Goal: Task Accomplishment & Management: Manage account settings

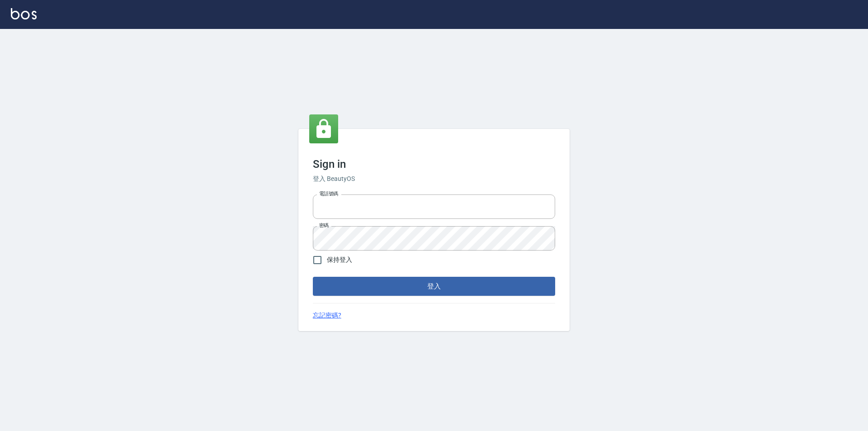
type input "0921567649"
click at [393, 296] on div "Sign in 登入 BeautyOS 電話號碼 0921567649 電話號碼 密碼 密碼 保持登入 登入 忘記密碼?" at bounding box center [434, 230] width 271 height 202
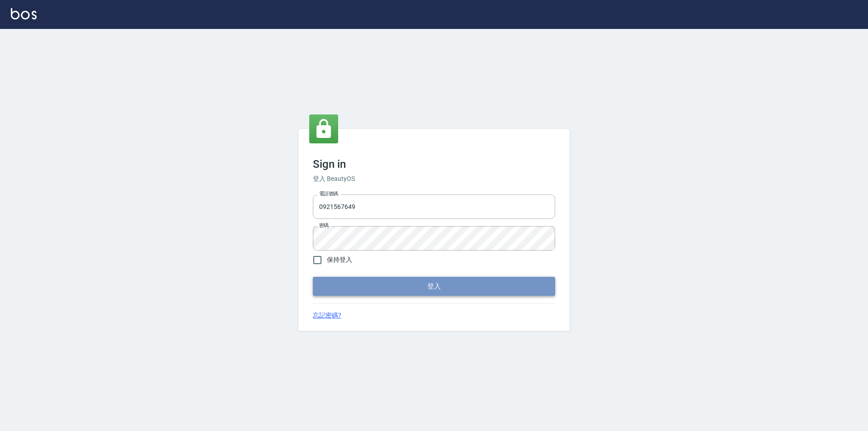
click at [393, 289] on button "登入" at bounding box center [434, 286] width 242 height 19
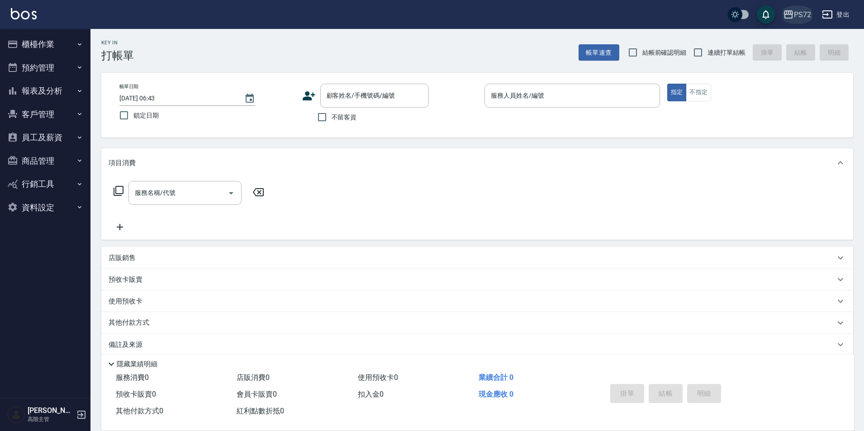
click at [791, 12] on icon "button" at bounding box center [788, 14] width 9 height 8
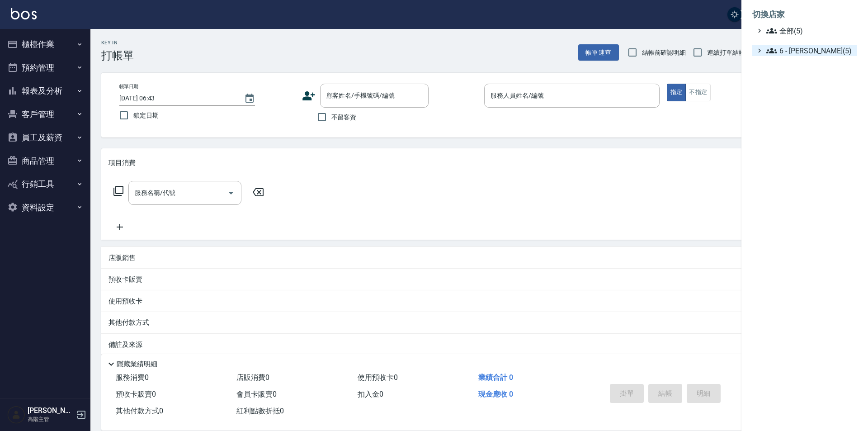
click at [800, 51] on span "6 - 賴明男(5)" at bounding box center [810, 50] width 87 height 11
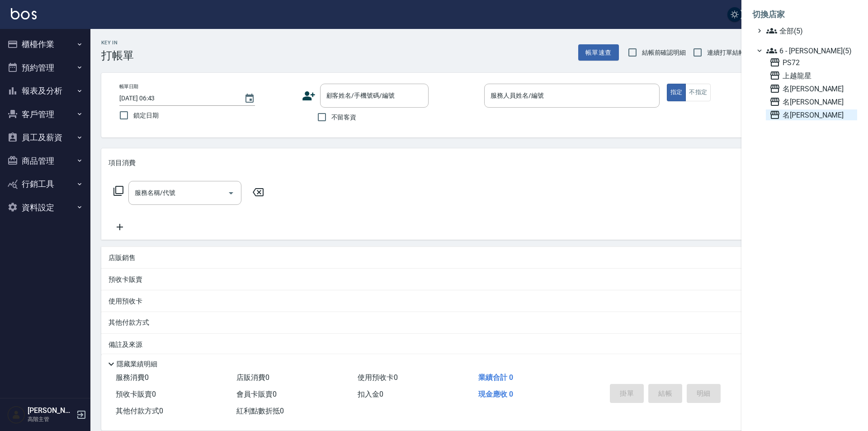
click at [800, 115] on span "名[PERSON_NAME]" at bounding box center [812, 114] width 84 height 11
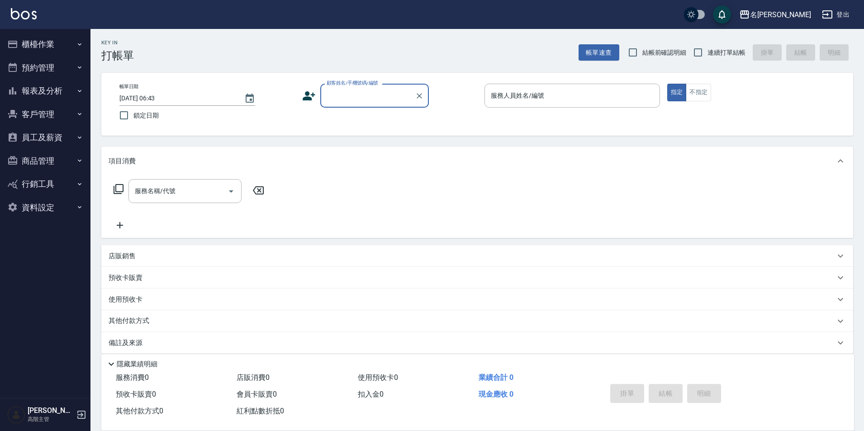
click at [43, 138] on button "員工及薪資" at bounding box center [45, 138] width 83 height 24
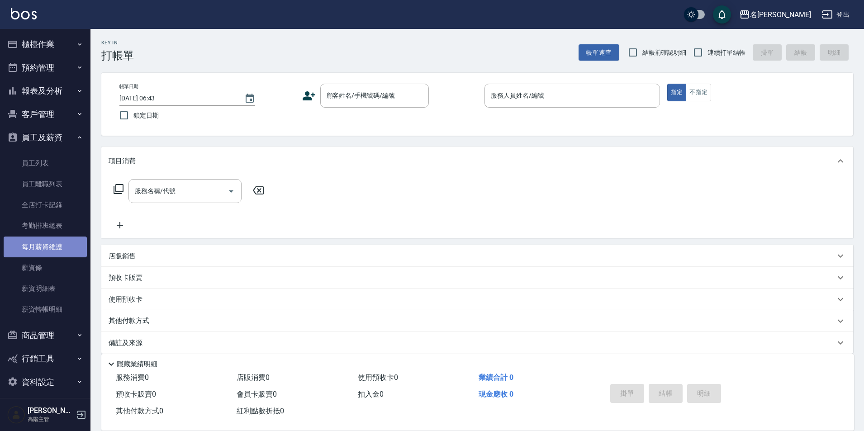
click at [51, 245] on link "每月薪資維護" at bounding box center [45, 247] width 83 height 21
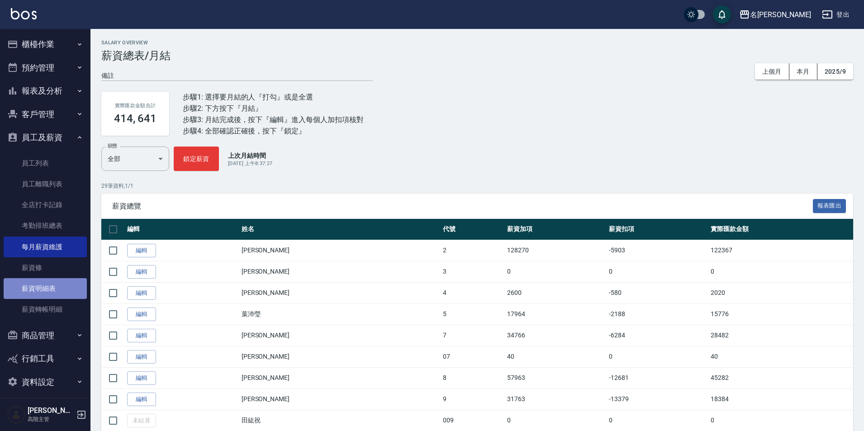
click at [55, 295] on link "薪資明細表" at bounding box center [45, 288] width 83 height 21
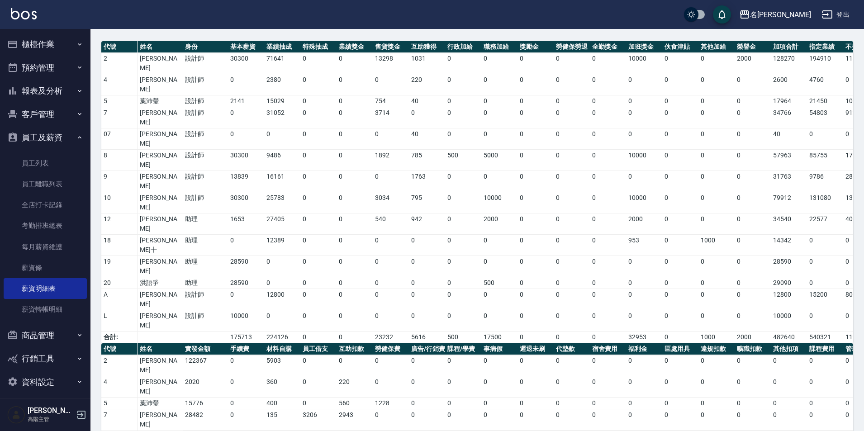
scroll to position [76, 0]
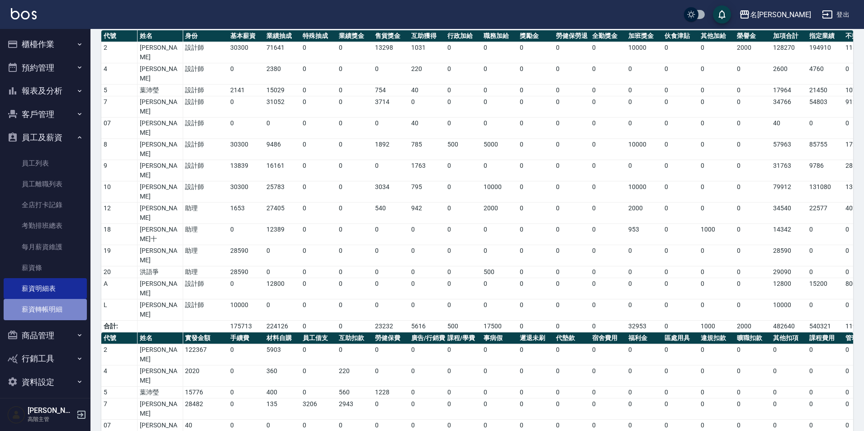
click at [58, 317] on link "薪資轉帳明細" at bounding box center [45, 309] width 83 height 21
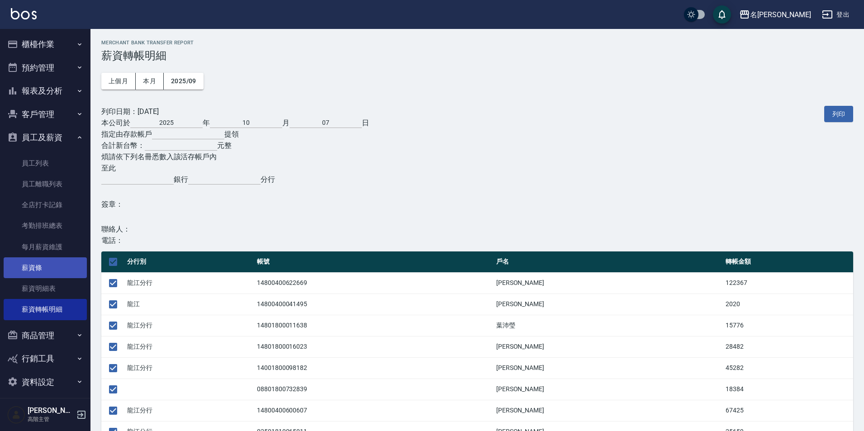
click at [24, 270] on link "薪資條" at bounding box center [45, 267] width 83 height 21
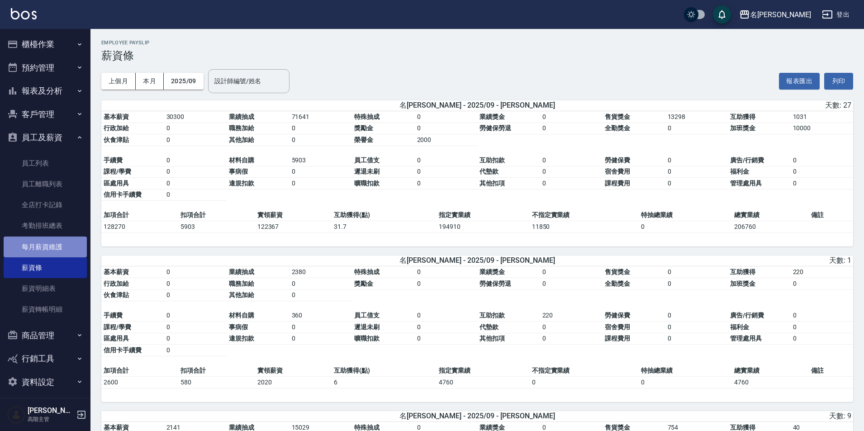
click at [48, 249] on link "每月薪資維護" at bounding box center [45, 247] width 83 height 21
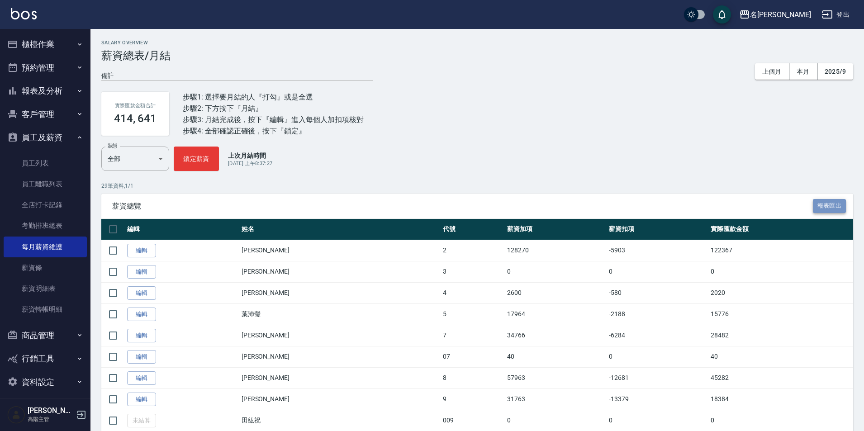
click at [832, 205] on button "報表匯出" at bounding box center [829, 206] width 33 height 14
click at [27, 248] on link "每月薪資維護" at bounding box center [45, 247] width 83 height 21
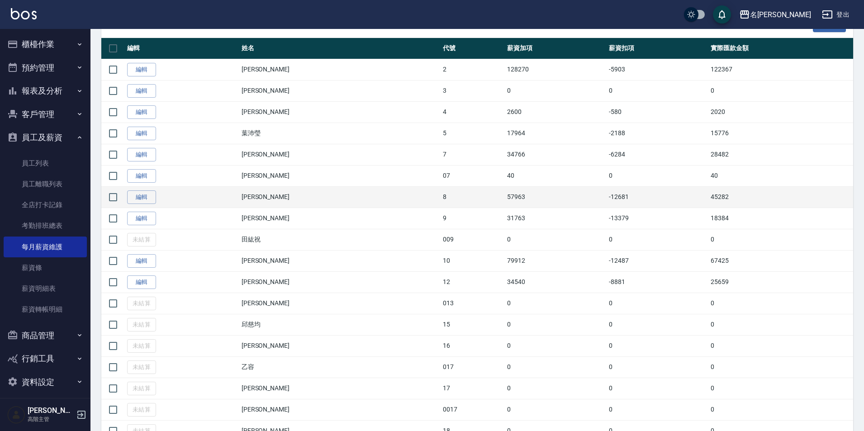
scroll to position [271, 0]
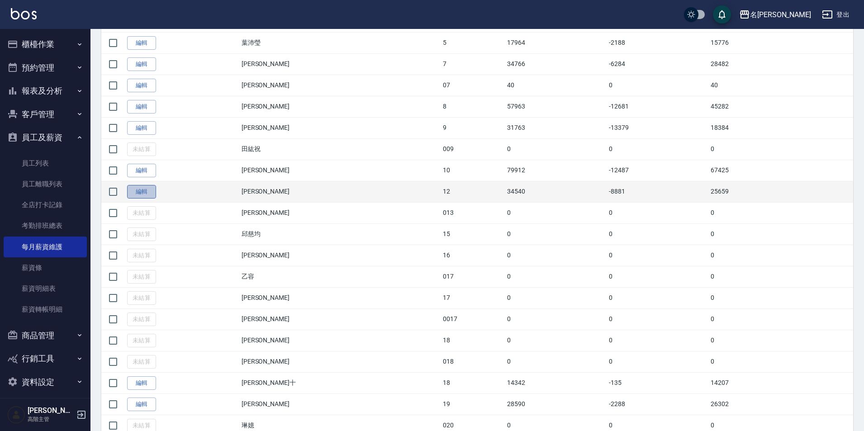
click at [150, 192] on link "編輯" at bounding box center [141, 192] width 29 height 14
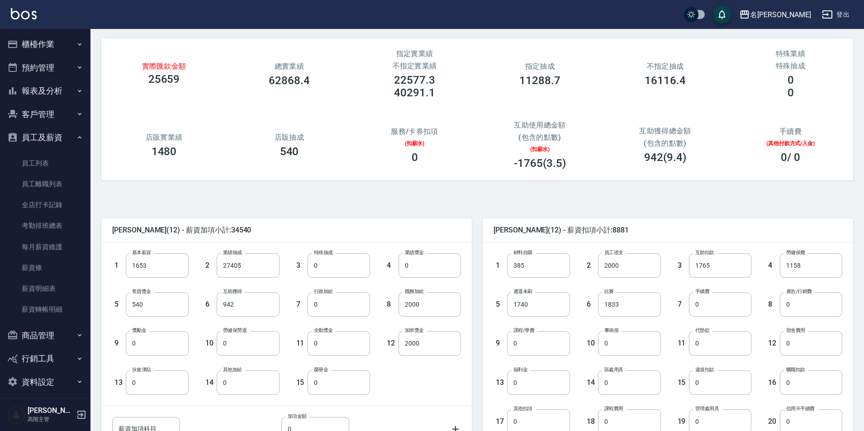
scroll to position [90, 0]
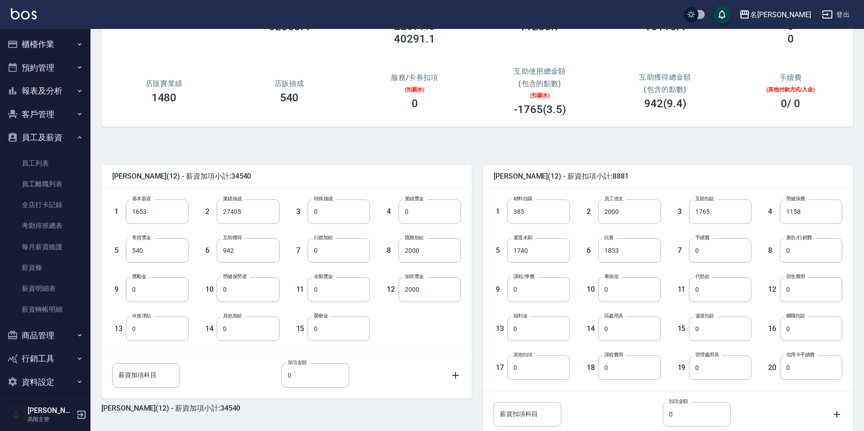
click at [857, 274] on div "Salary Edit 林永婷 2025/09 薪資表 備註 備註 實際匯款金額 25659 總實業績 62868.4 指定實業績 不指定實業績 22577.…" at bounding box center [476, 217] width 773 height 559
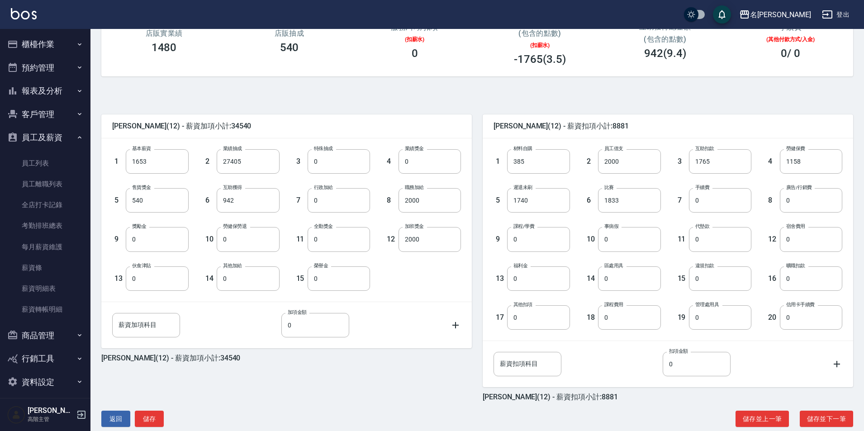
scroll to position [156, 0]
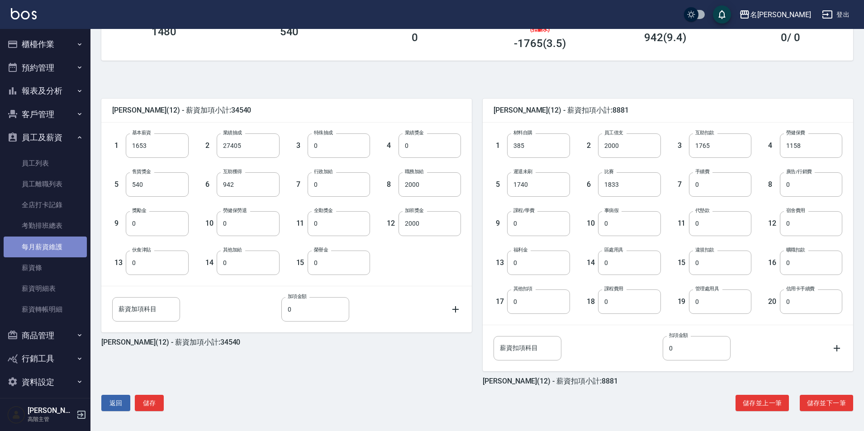
click at [50, 249] on link "每月薪資維護" at bounding box center [45, 247] width 83 height 21
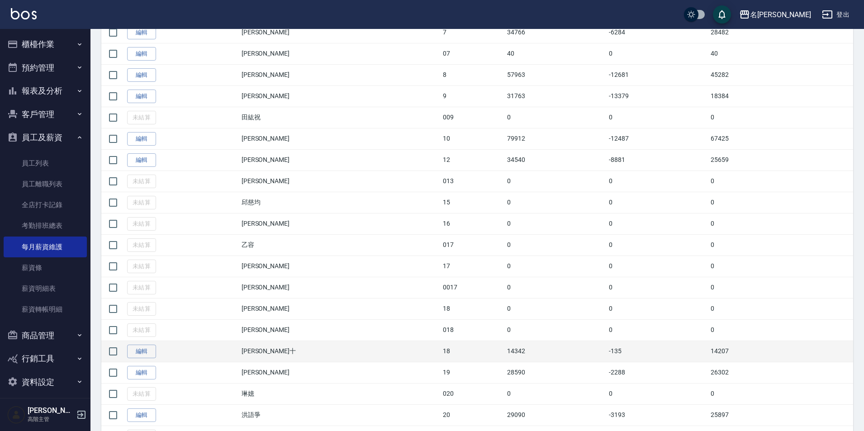
scroll to position [317, 0]
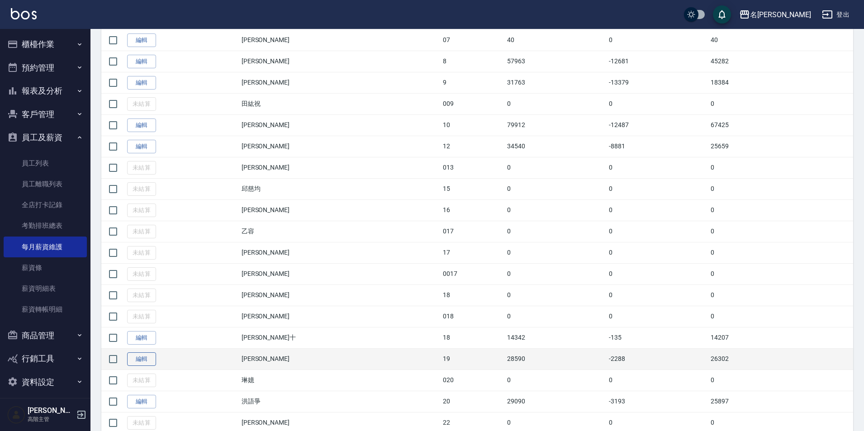
click at [134, 360] on link "編輯" at bounding box center [141, 359] width 29 height 14
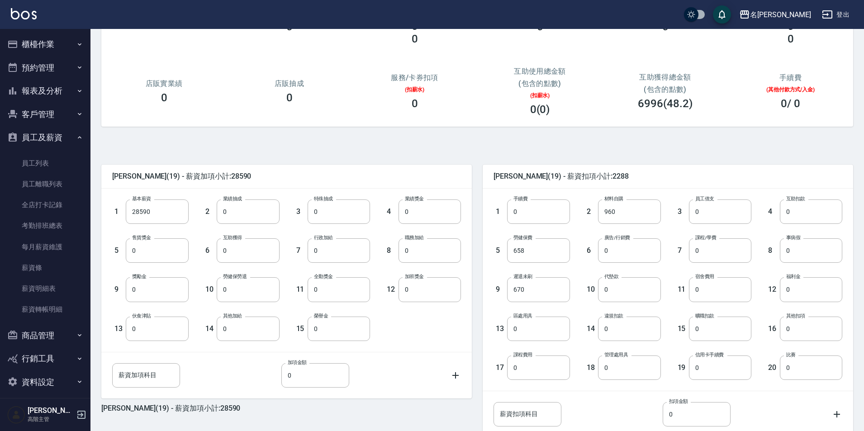
scroll to position [156, 0]
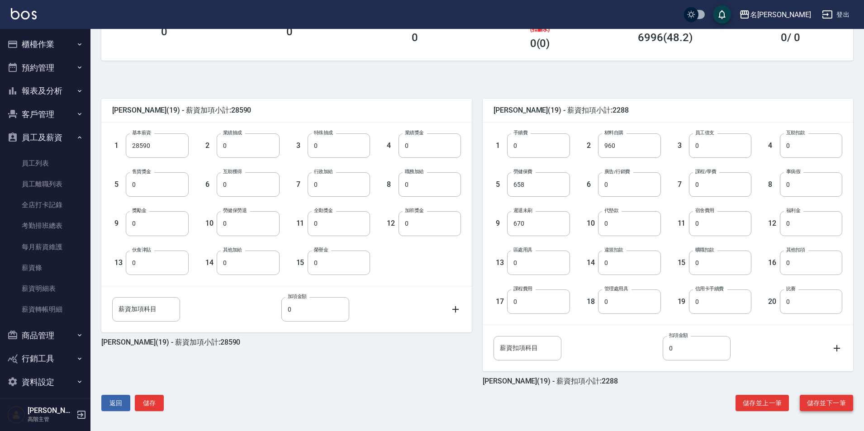
click at [819, 402] on button "儲存並下一筆" at bounding box center [826, 403] width 53 height 17
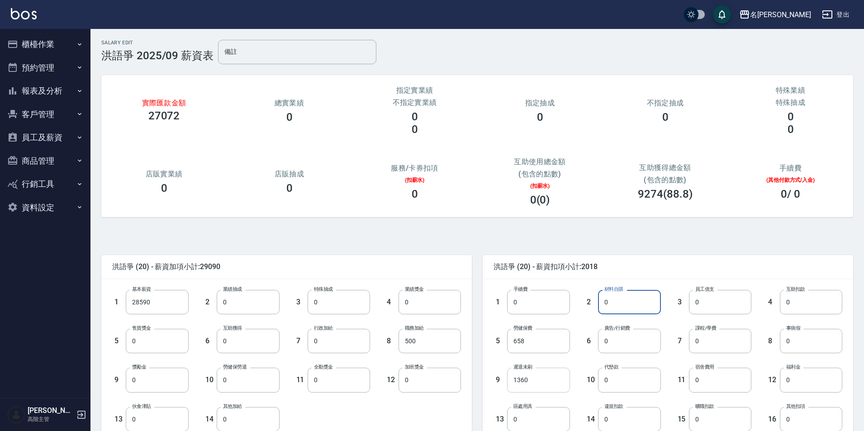
type input "0"
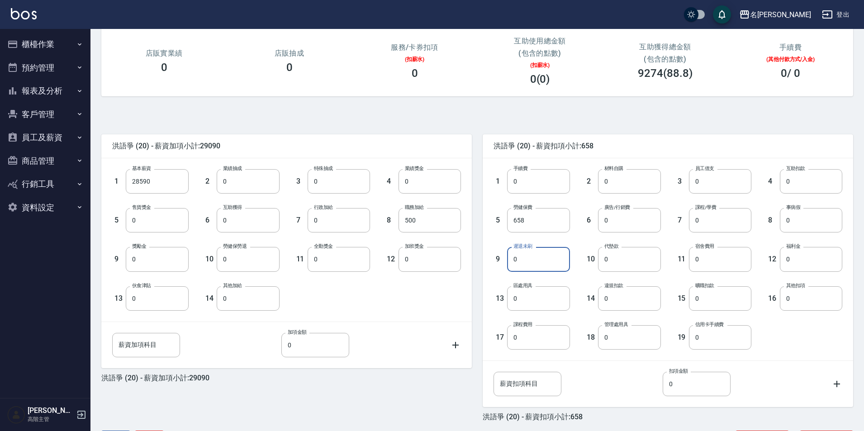
scroll to position [156, 0]
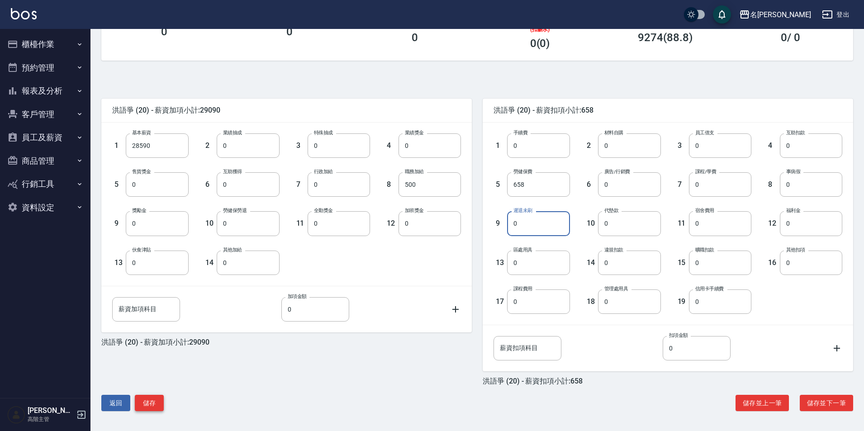
type input "0"
click at [160, 404] on button "儲存" at bounding box center [149, 403] width 29 height 17
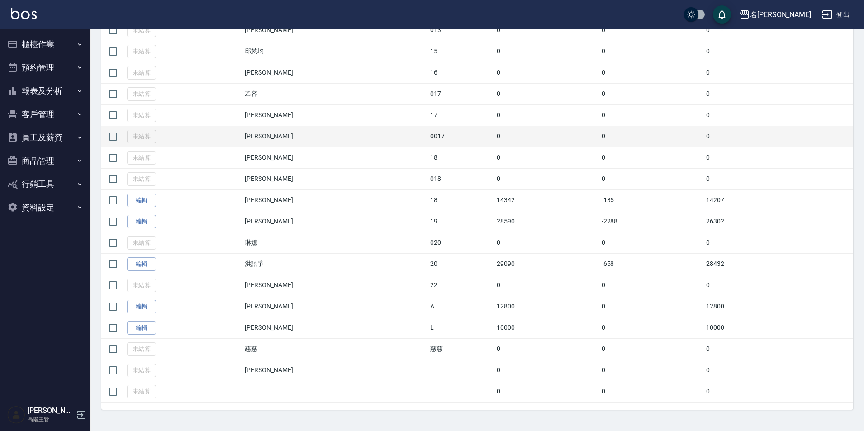
scroll to position [455, 0]
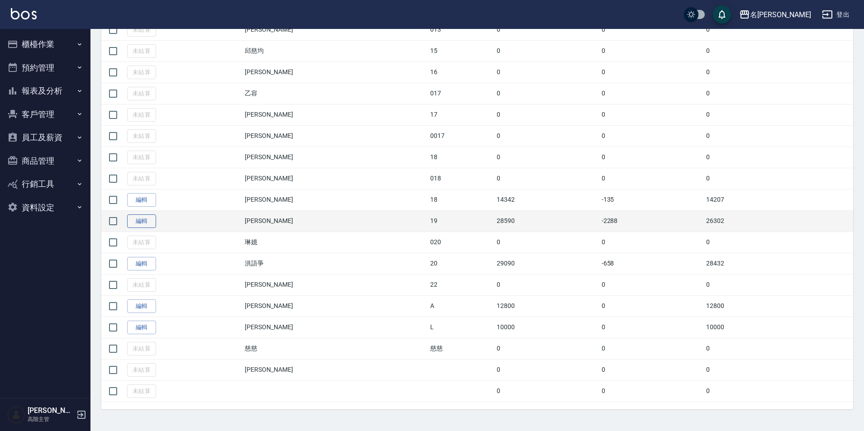
click at [140, 221] on link "編輯" at bounding box center [141, 221] width 29 height 14
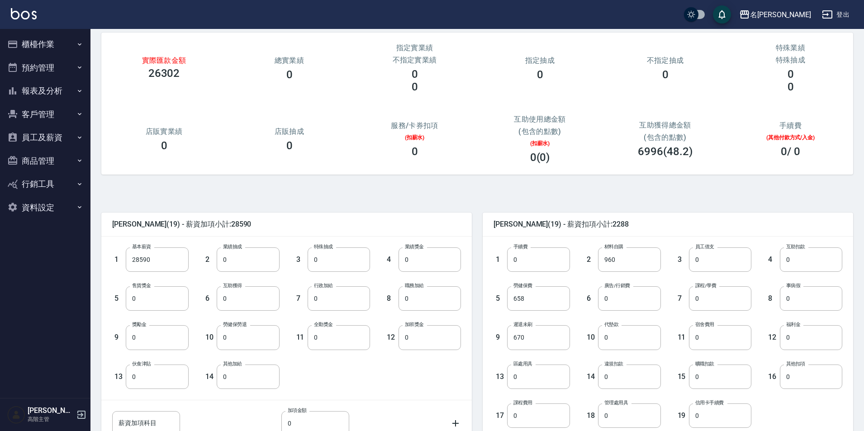
scroll to position [90, 0]
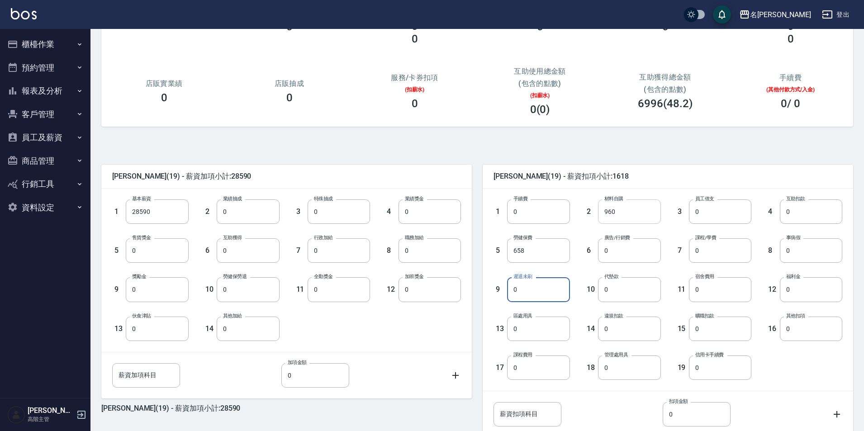
type input "0"
click at [616, 206] on input "960" at bounding box center [629, 211] width 62 height 24
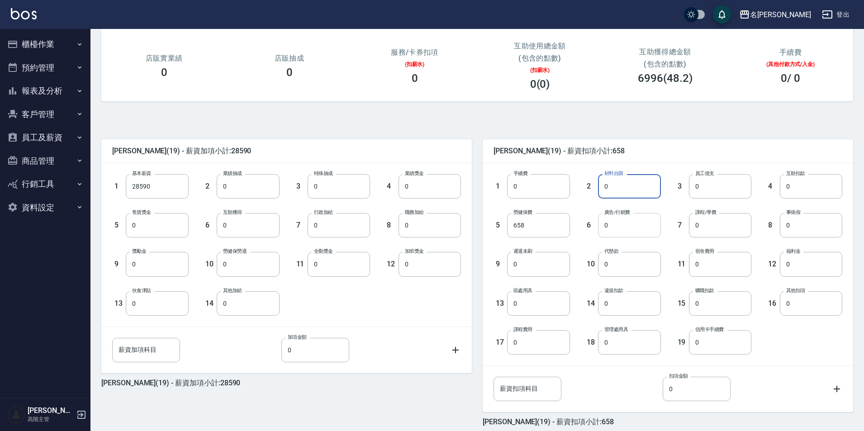
scroll to position [136, 0]
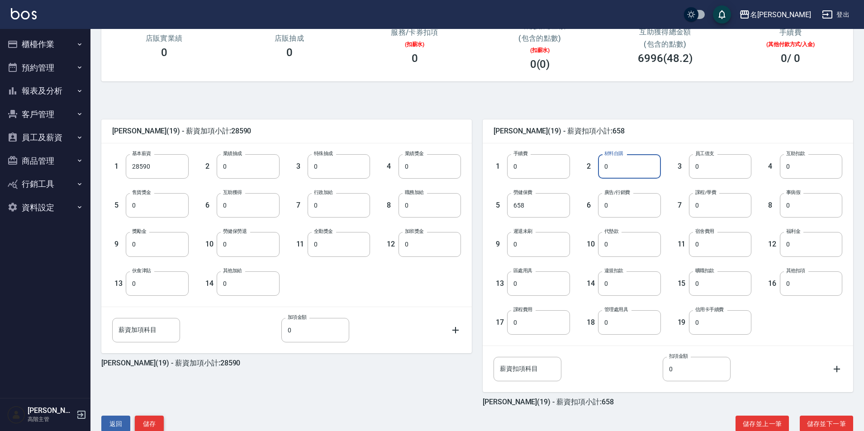
type input "0"
click at [410, 410] on div "吳宥蓁 (19) - 薪資加項小計:28590 1 基本薪資 28590 基本薪資 2 業績抽成 0 業績抽成 3 特殊抽成 0 特殊抽成 4 業績獎金 0 …" at bounding box center [473, 266] width 759 height 349
click at [147, 427] on button "儲存" at bounding box center [149, 424] width 29 height 17
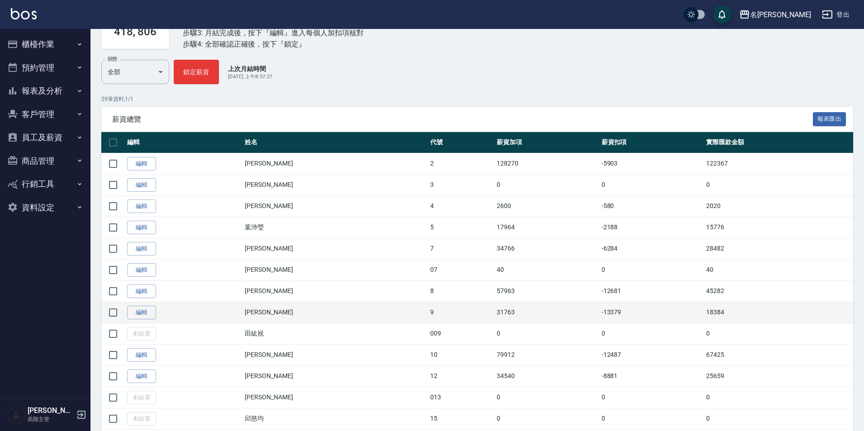
scroll to position [90, 0]
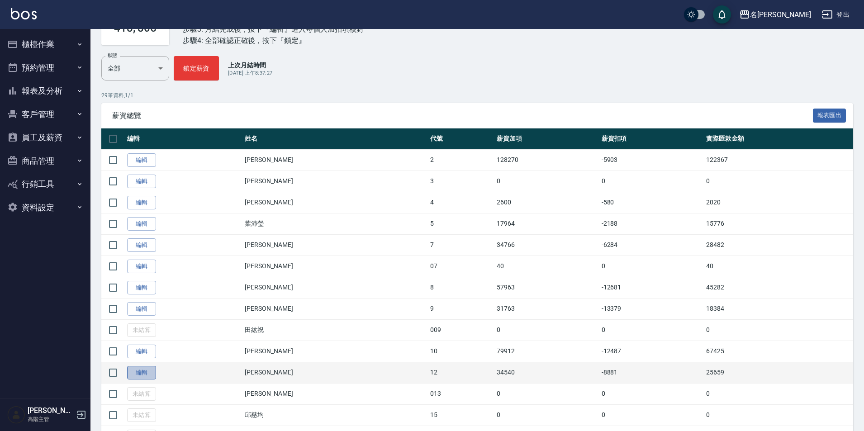
click at [142, 370] on link "編輯" at bounding box center [141, 373] width 29 height 14
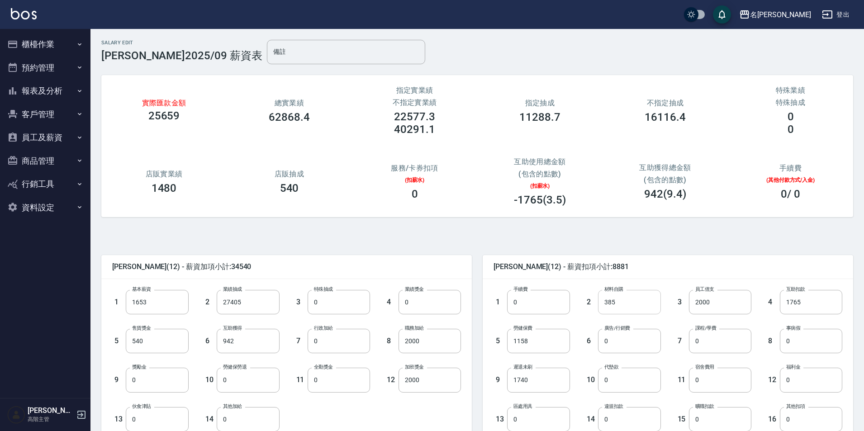
click at [618, 305] on input "385" at bounding box center [629, 302] width 62 height 24
type input "0"
click at [711, 304] on input "2000" at bounding box center [720, 302] width 62 height 24
type input "0"
click at [792, 303] on input "1765" at bounding box center [811, 302] width 62 height 24
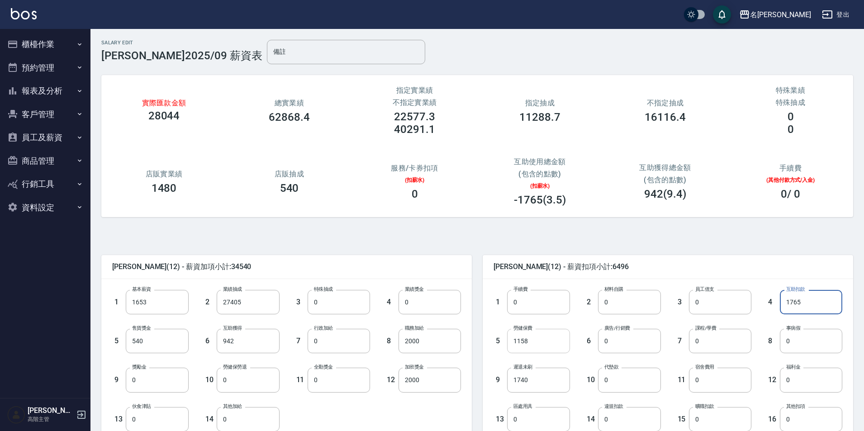
click at [537, 340] on input "1158" at bounding box center [538, 341] width 62 height 24
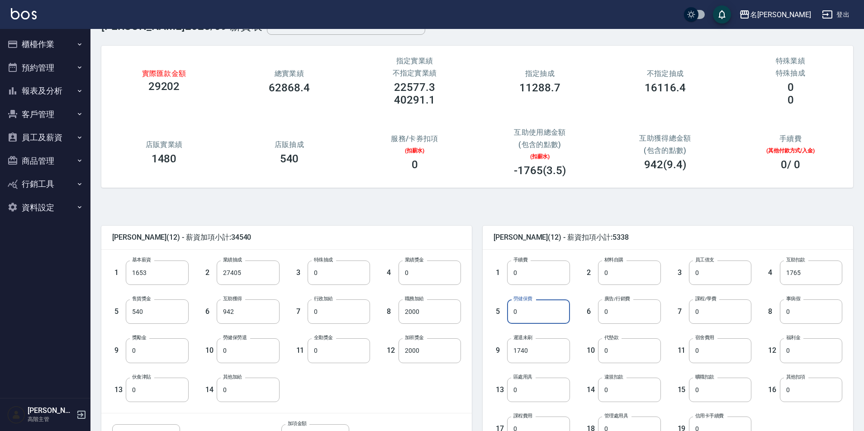
scroll to position [45, 0]
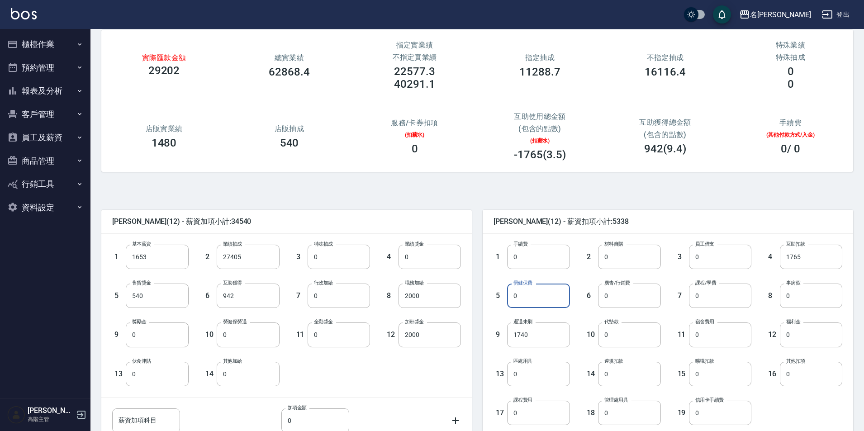
type input "0"
click at [47, 139] on button "員工及薪資" at bounding box center [45, 138] width 83 height 24
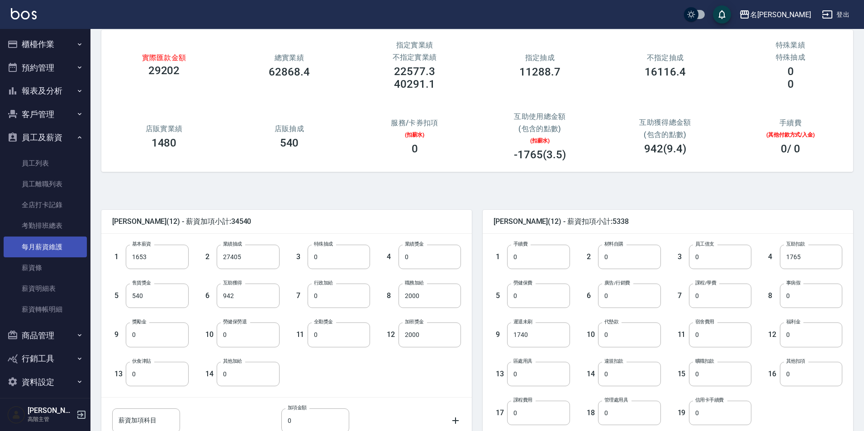
click at [59, 255] on link "每月薪資維護" at bounding box center [45, 247] width 83 height 21
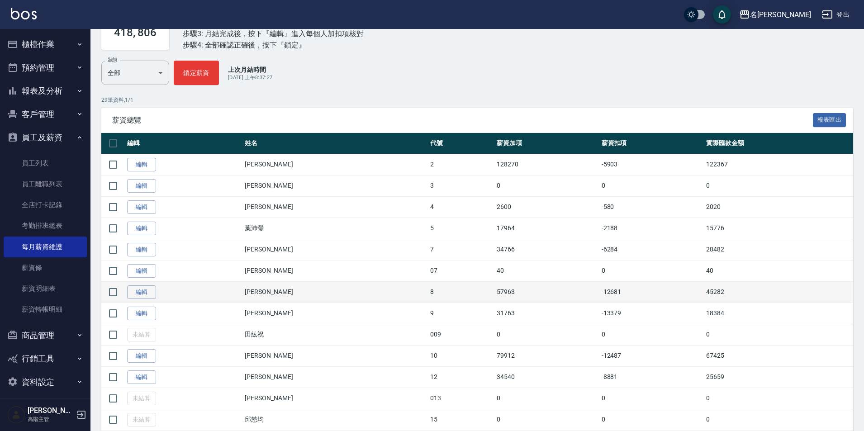
scroll to position [136, 0]
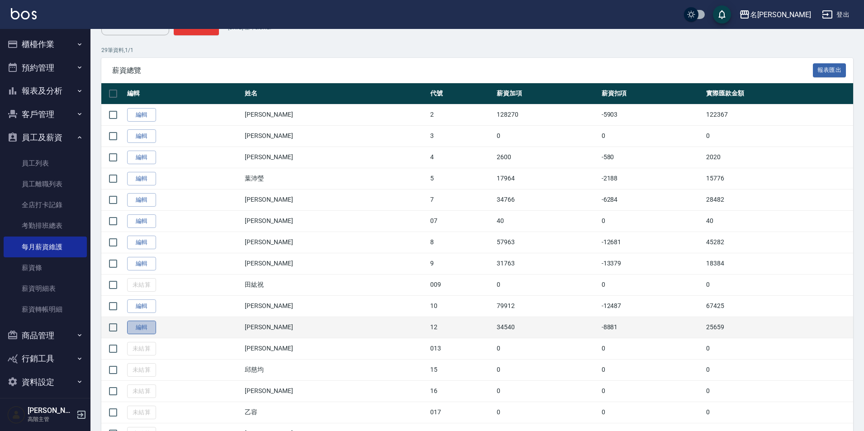
click at [148, 327] on link "編輯" at bounding box center [141, 328] width 29 height 14
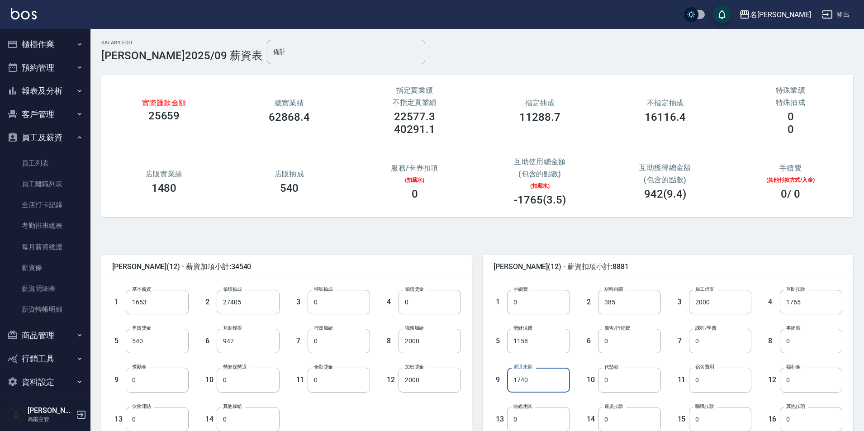
click at [534, 377] on input "1740" at bounding box center [538, 380] width 62 height 24
type input "0"
click at [624, 301] on input "385" at bounding box center [629, 302] width 62 height 24
type input "0"
click at [710, 304] on input "2000" at bounding box center [720, 302] width 62 height 24
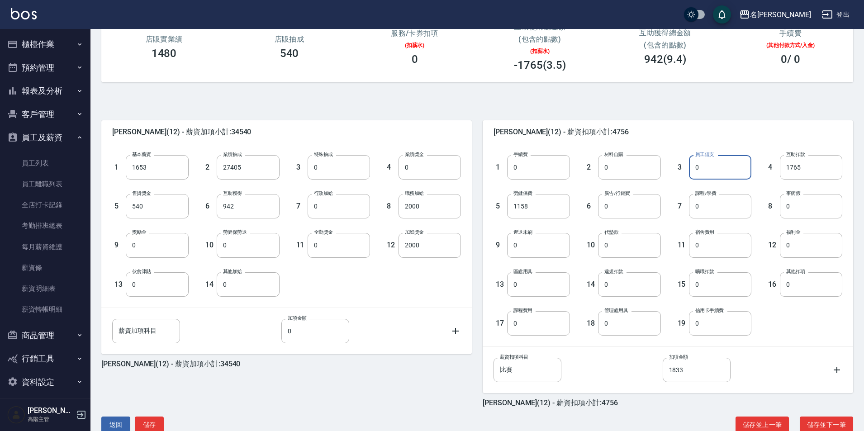
scroll to position [136, 0]
type input "0"
click at [521, 375] on input "比賽" at bounding box center [527, 369] width 68 height 24
click at [682, 365] on input "1833" at bounding box center [697, 369] width 68 height 24
type input "0"
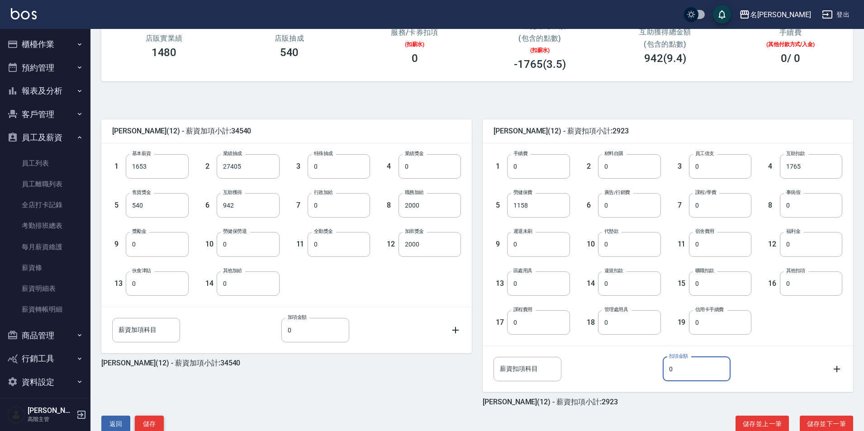
click at [153, 423] on button "儲存" at bounding box center [149, 424] width 29 height 17
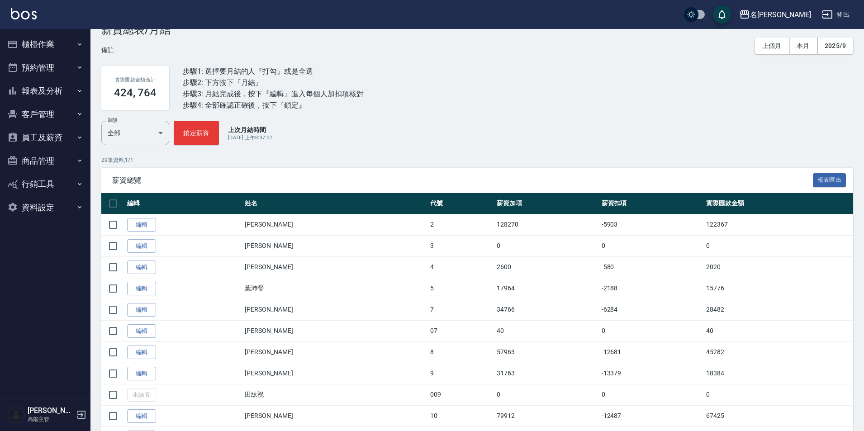
scroll to position [136, 0]
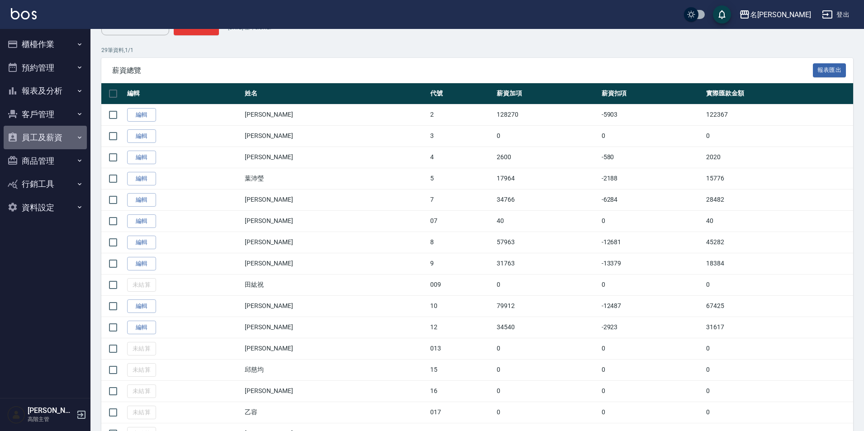
click at [49, 138] on button "員工及薪資" at bounding box center [45, 138] width 83 height 24
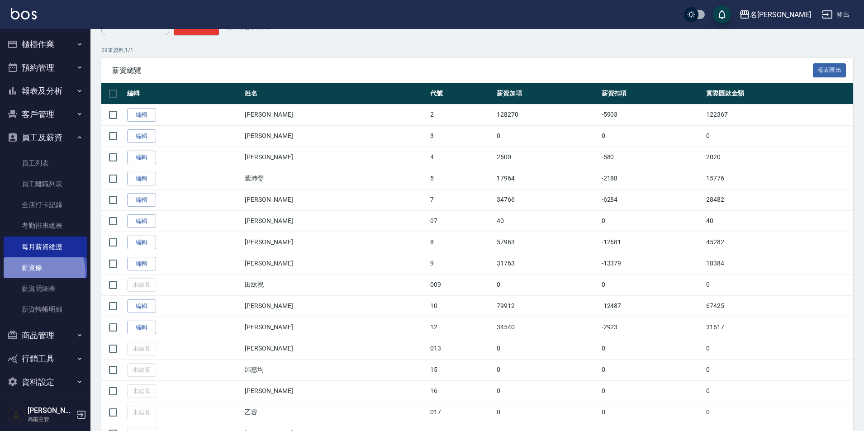
click at [37, 272] on link "薪資條" at bounding box center [45, 267] width 83 height 21
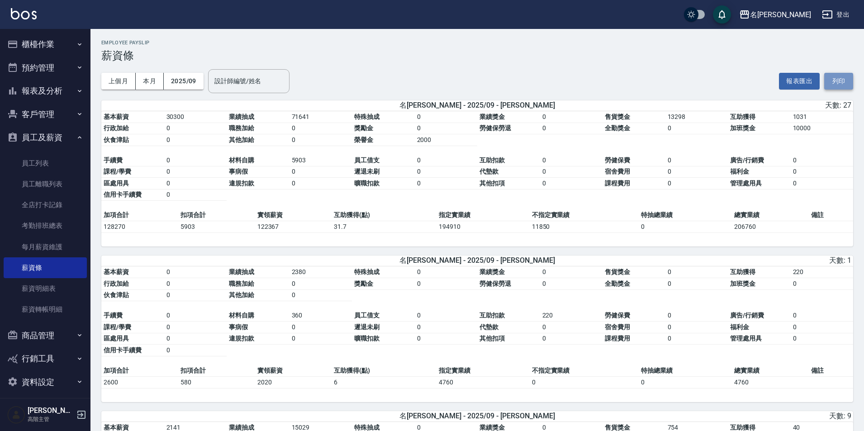
click at [839, 83] on button "列印" at bounding box center [838, 81] width 29 height 17
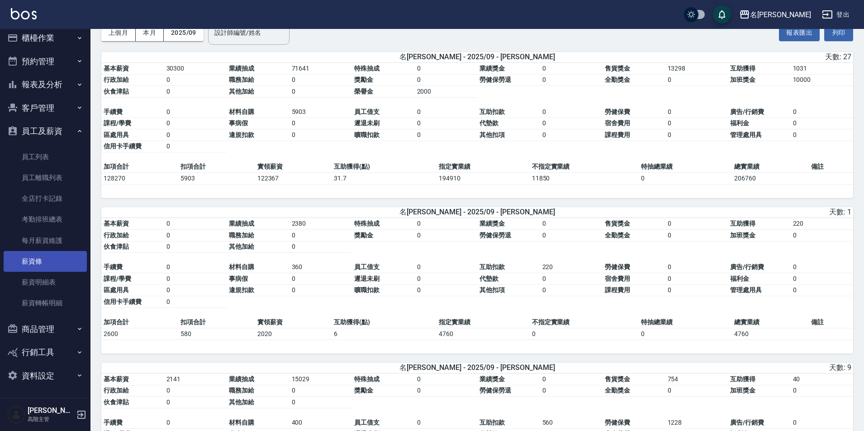
scroll to position [90, 0]
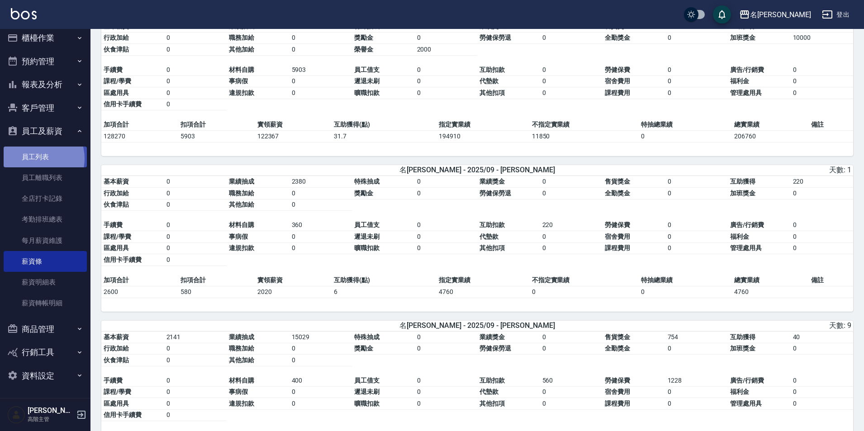
click at [34, 158] on link "員工列表" at bounding box center [45, 157] width 83 height 21
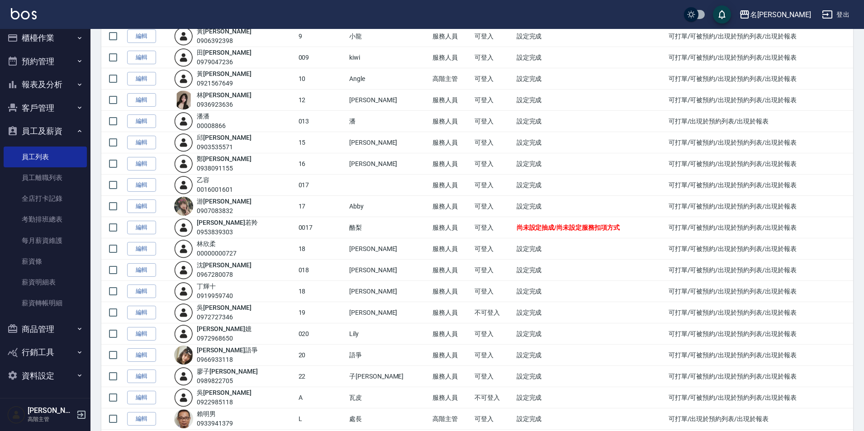
scroll to position [256, 0]
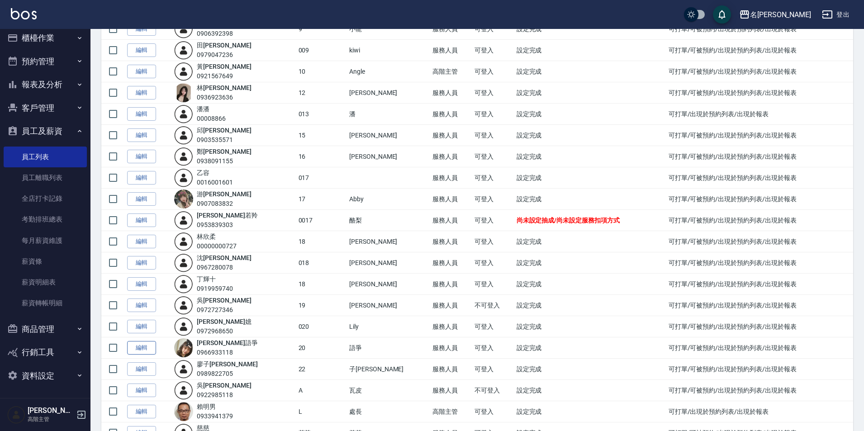
click at [142, 352] on link "編輯" at bounding box center [141, 348] width 29 height 14
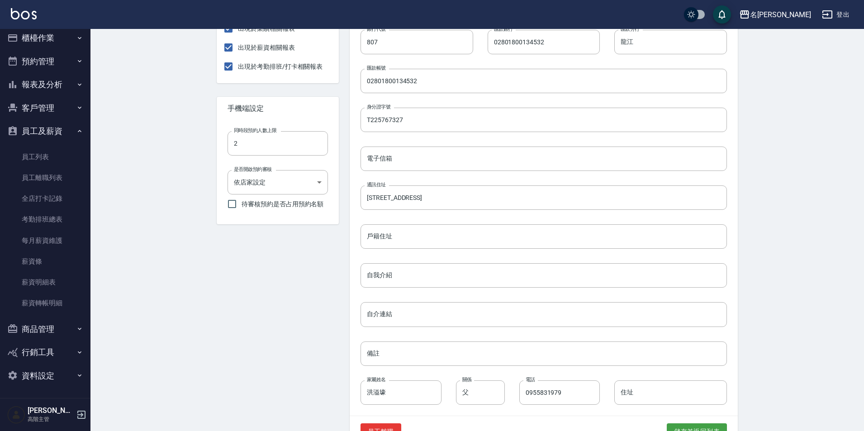
scroll to position [290, 0]
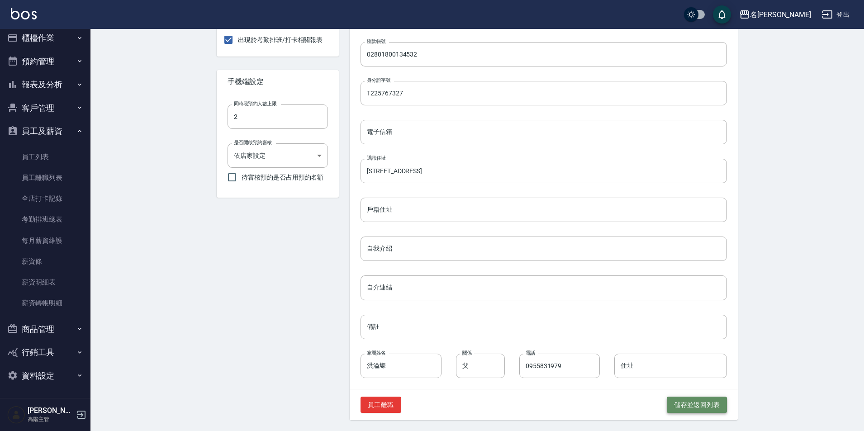
click at [688, 407] on button "儲存並返回列表" at bounding box center [697, 405] width 60 height 17
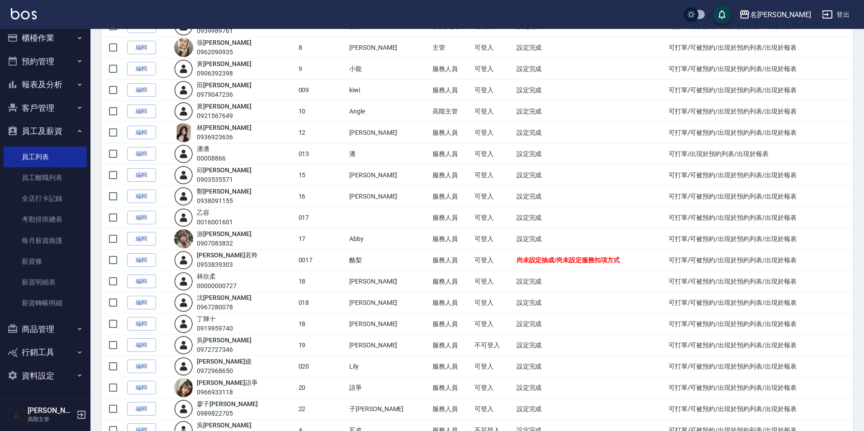
scroll to position [271, 0]
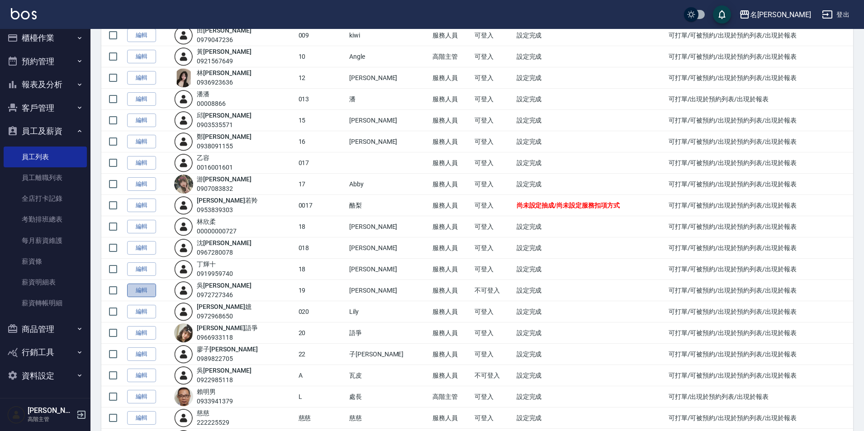
click at [141, 295] on link "編輯" at bounding box center [141, 291] width 29 height 14
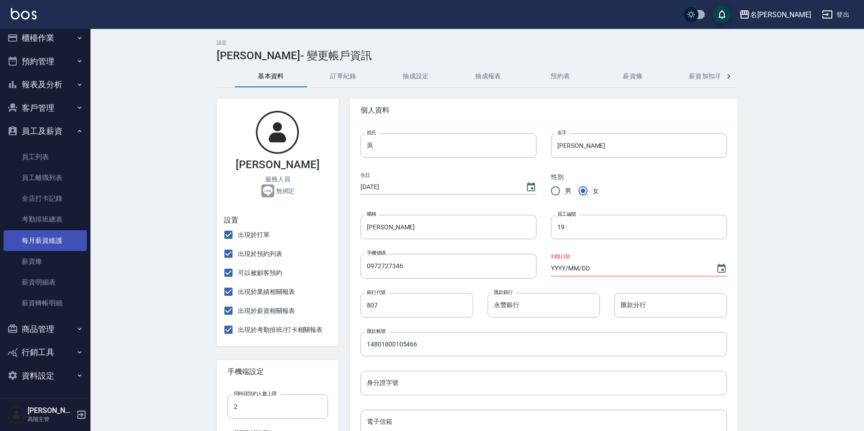
click at [46, 246] on link "每月薪資維護" at bounding box center [45, 240] width 83 height 21
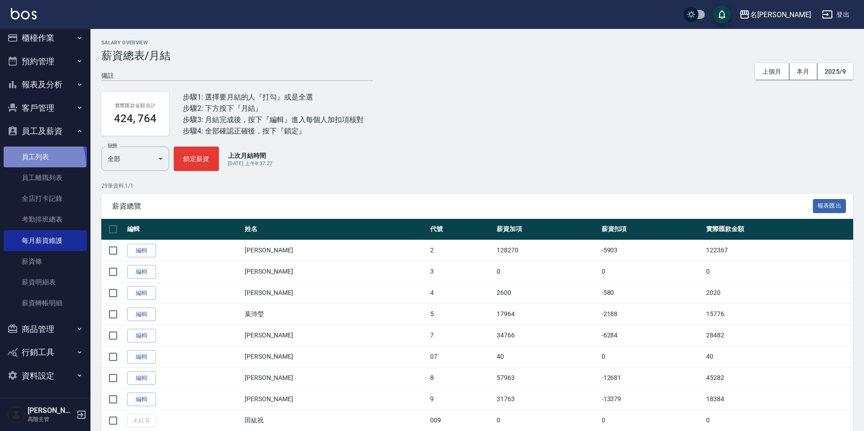
click at [36, 163] on link "員工列表" at bounding box center [45, 157] width 83 height 21
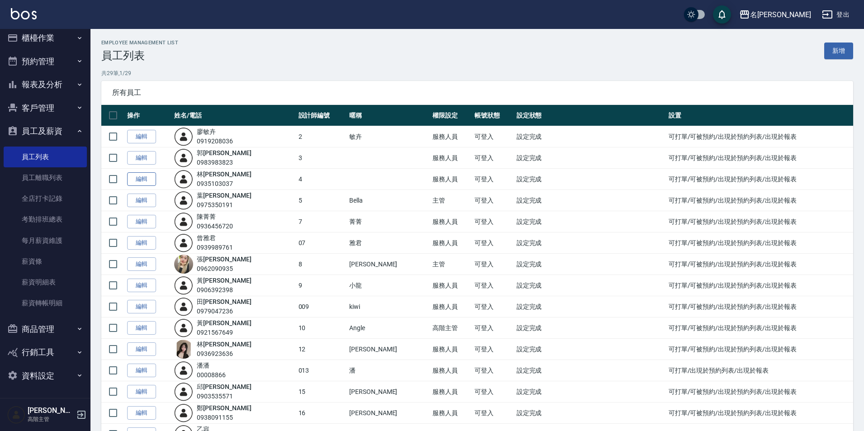
click at [139, 178] on link "編輯" at bounding box center [141, 179] width 29 height 14
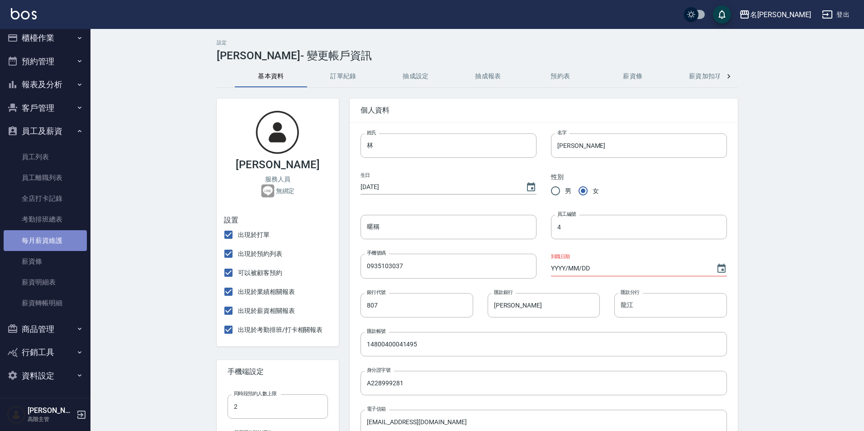
click at [52, 240] on link "每月薪資維護" at bounding box center [45, 240] width 83 height 21
